Goal: Task Accomplishment & Management: Manage account settings

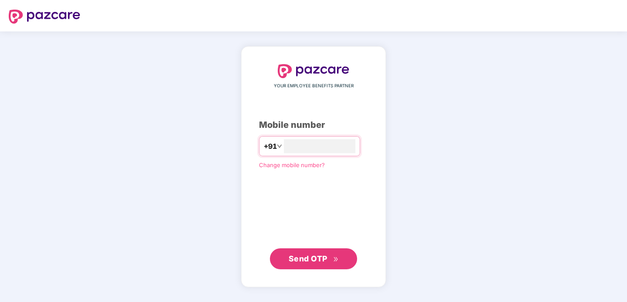
type input "**********"
click at [292, 259] on span "Send OTP" at bounding box center [308, 258] width 39 height 9
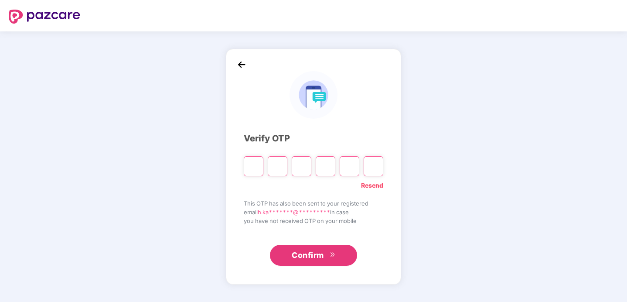
type input "*"
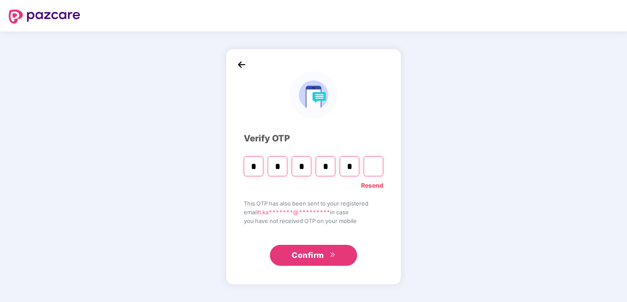
type input "*"
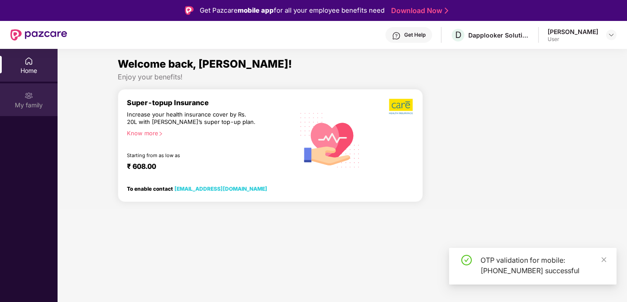
click at [24, 100] on div "My family" at bounding box center [29, 99] width 58 height 33
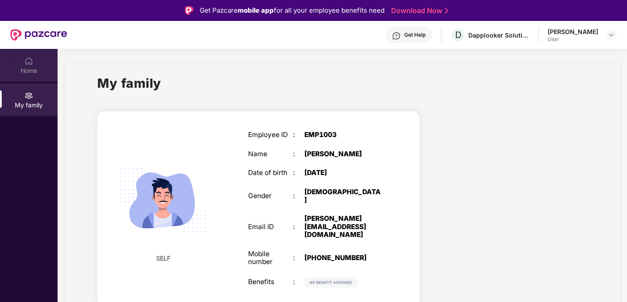
click at [33, 65] on div "Home" at bounding box center [29, 65] width 58 height 33
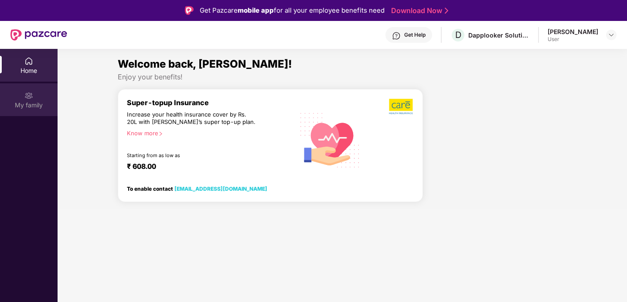
click at [42, 103] on div "My family" at bounding box center [29, 105] width 58 height 9
